Goal: Task Accomplishment & Management: Manage account settings

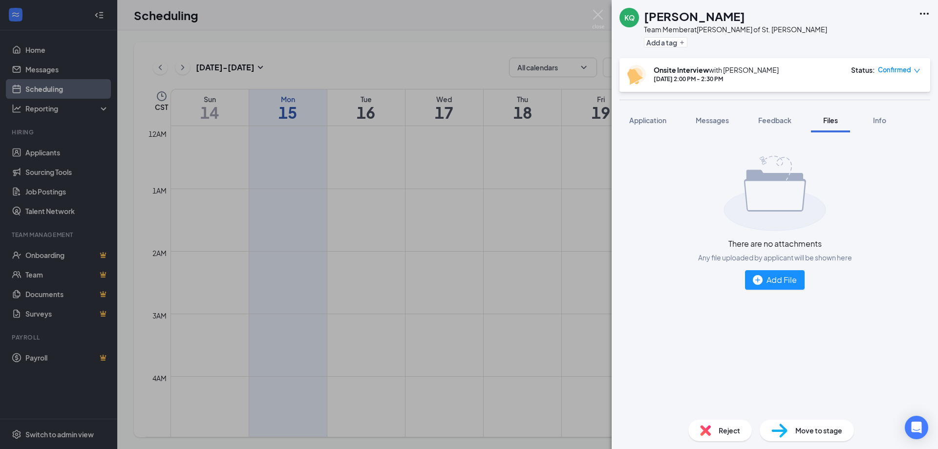
scroll to position [480, 0]
click at [467, 336] on div "KQ [PERSON_NAME] Team Member at [PERSON_NAME] of St. [PERSON_NAME] Add a tag On…" at bounding box center [469, 224] width 938 height 449
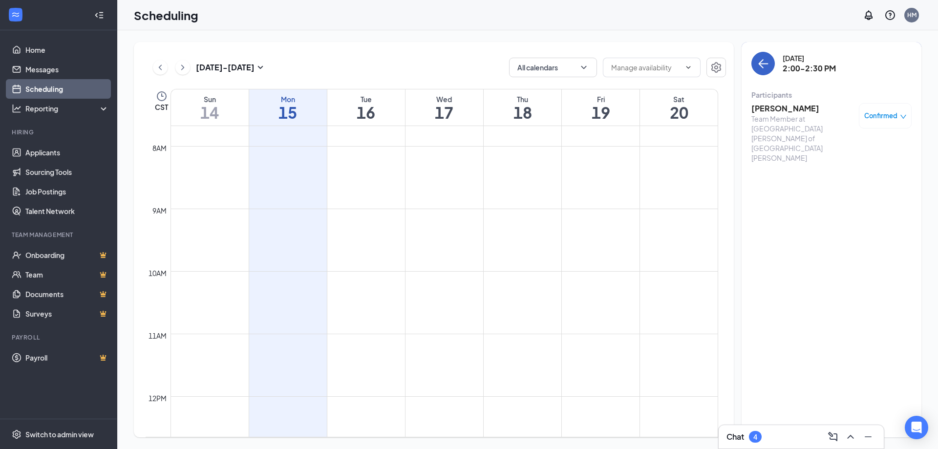
click at [762, 63] on icon "ArrowLeft" at bounding box center [763, 63] width 9 height 1
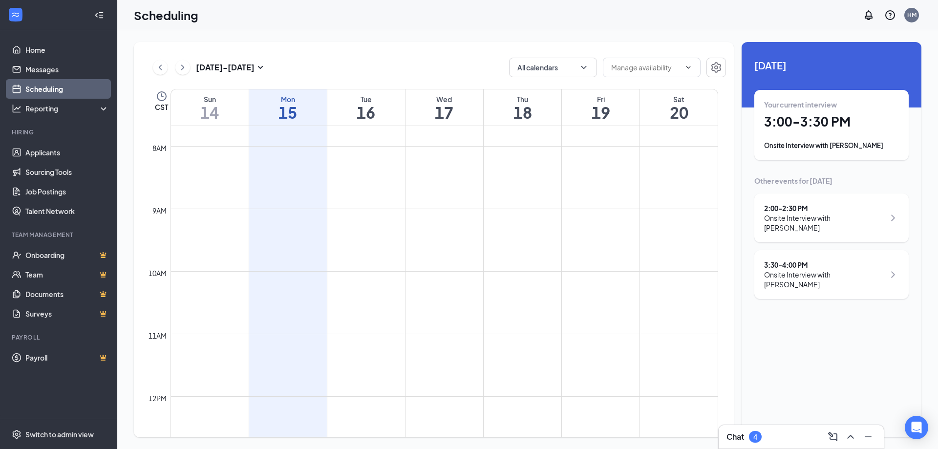
click at [68, 90] on link "Scheduling" at bounding box center [67, 89] width 84 height 20
click at [844, 148] on div "Onsite Interview with [PERSON_NAME]" at bounding box center [831, 146] width 135 height 10
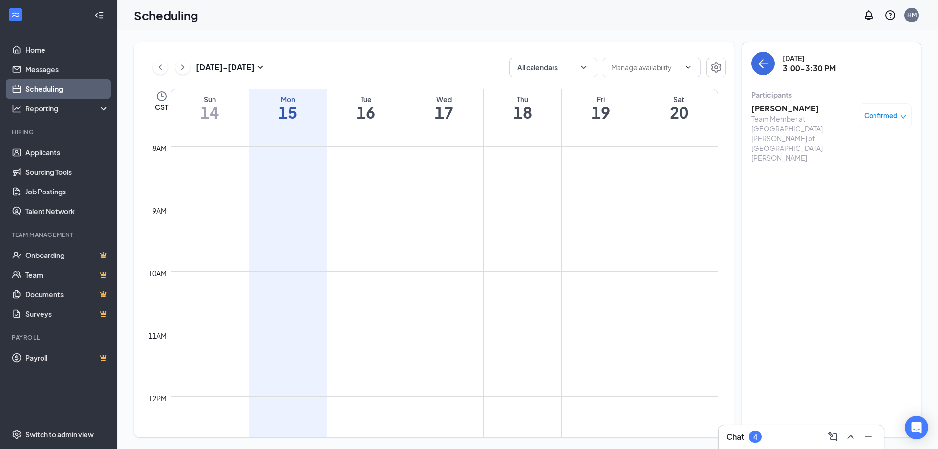
click at [794, 106] on h3 "[PERSON_NAME]" at bounding box center [802, 108] width 103 height 11
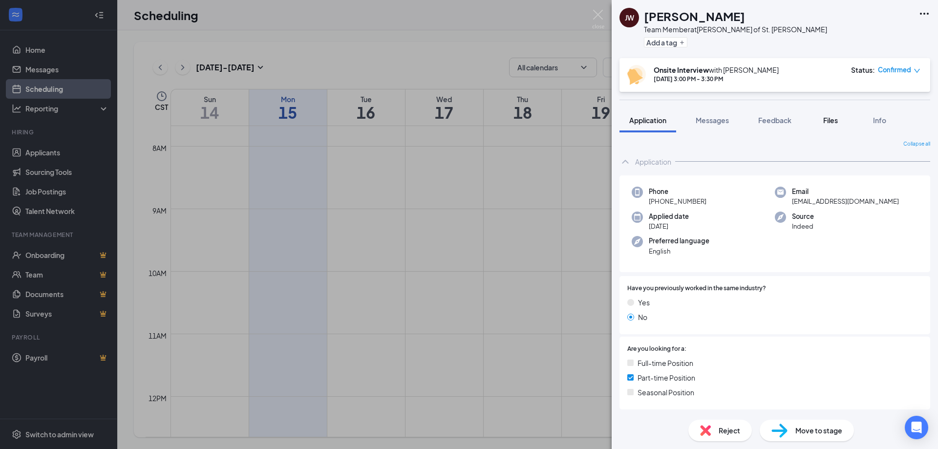
click at [840, 121] on div "Files" at bounding box center [831, 120] width 20 height 10
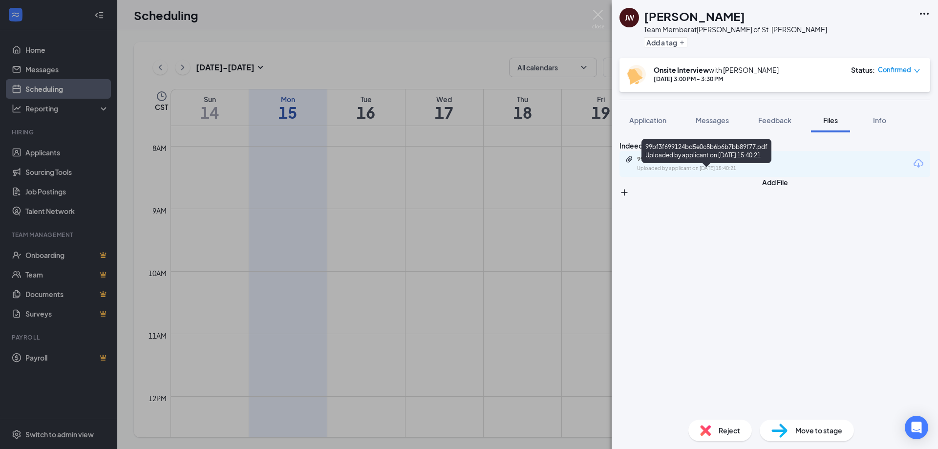
click at [695, 162] on div "99bf3f699124bd5e0c8b6b6b7bb89f77.pdf Uploaded by applicant on [DATE] 15:40:21" at bounding box center [706, 151] width 130 height 24
click at [706, 172] on div "Uploaded by applicant on [DATE] 15:40:21" at bounding box center [710, 169] width 147 height 8
click at [597, 12] on img at bounding box center [598, 19] width 12 height 19
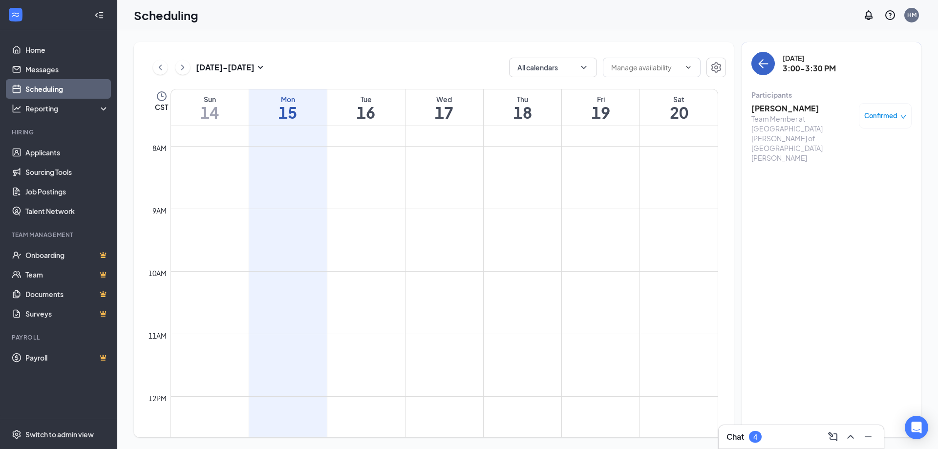
click at [763, 72] on button "back-button" at bounding box center [762, 63] width 23 height 23
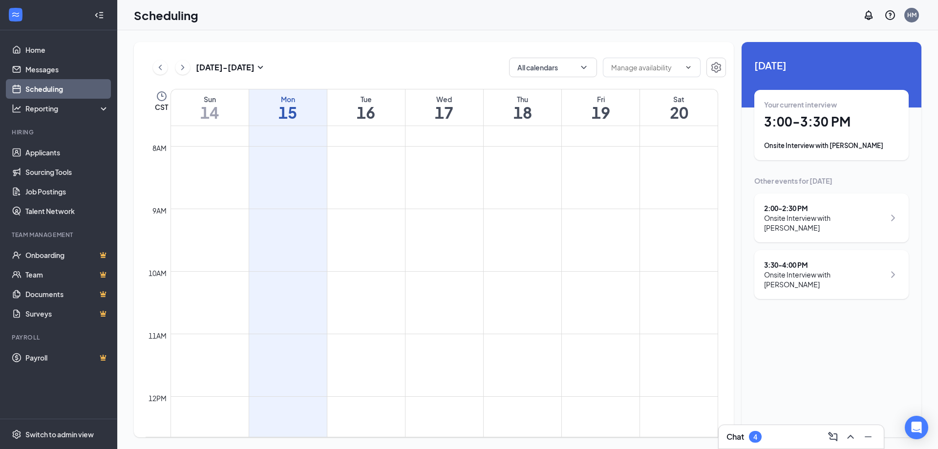
click at [834, 270] on div "Onsite Interview with [PERSON_NAME]" at bounding box center [824, 280] width 121 height 20
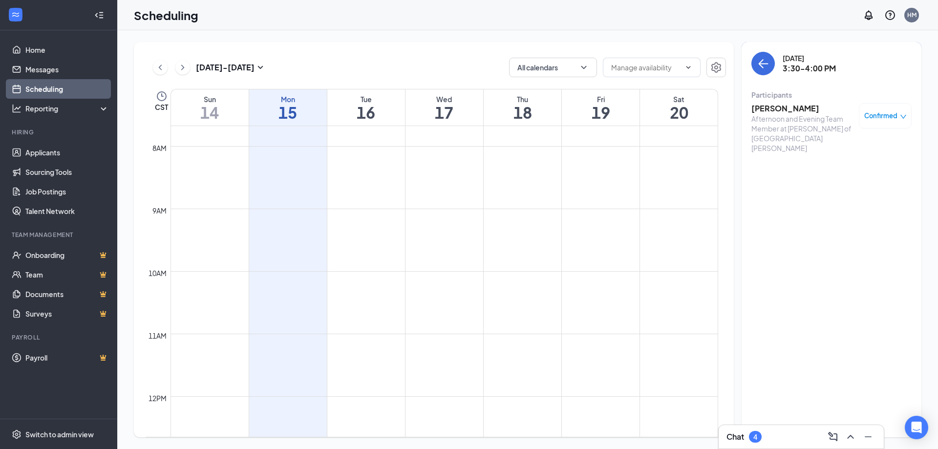
click at [783, 432] on div "Chat 4" at bounding box center [800, 437] width 149 height 16
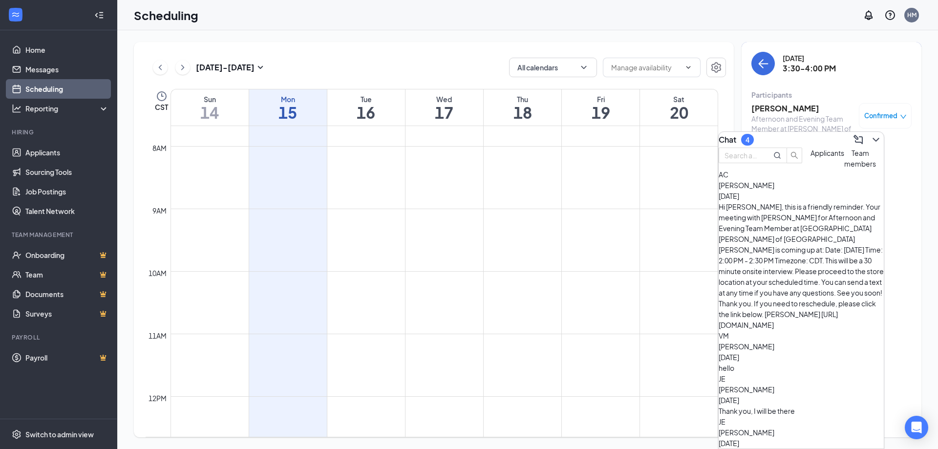
click at [839, 46] on div "[DATE] 3:30-4:00 PM Participants [PERSON_NAME] Afternoon and Evening Team Membe…" at bounding box center [831, 239] width 180 height 395
click at [788, 108] on h3 "[PERSON_NAME]" at bounding box center [802, 108] width 103 height 11
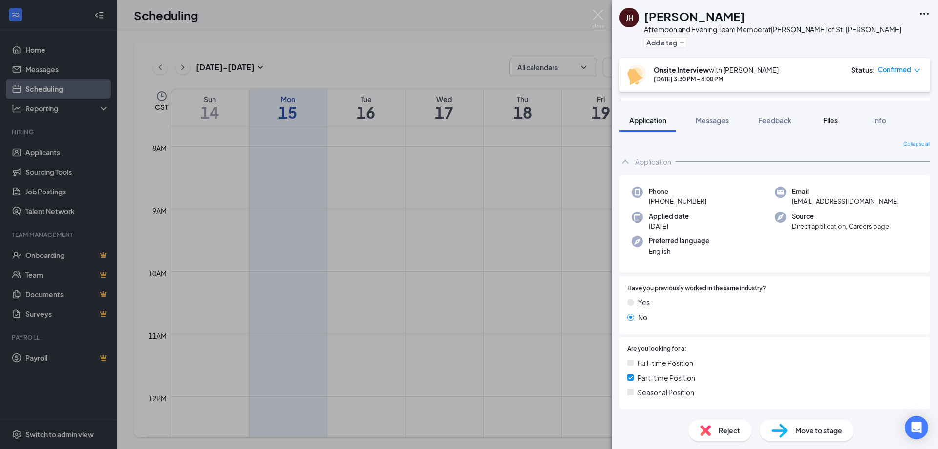
click at [826, 121] on span "Files" at bounding box center [830, 120] width 15 height 9
